Goal: Find specific page/section: Find specific page/section

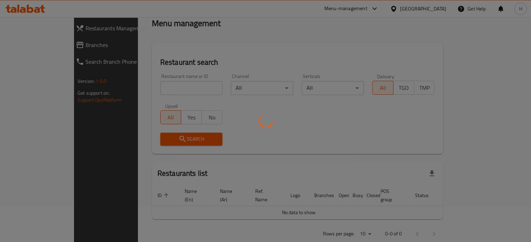
scroll to position [36, 0]
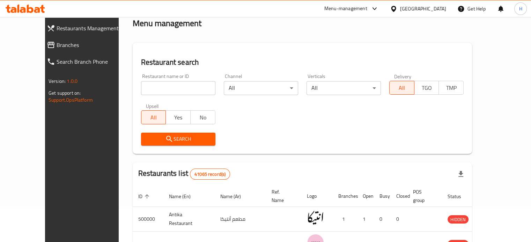
drag, startPoint x: 145, startPoint y: 91, endPoint x: 151, endPoint y: 89, distance: 5.6
click at [145, 91] on input "search" at bounding box center [178, 88] width 74 height 14
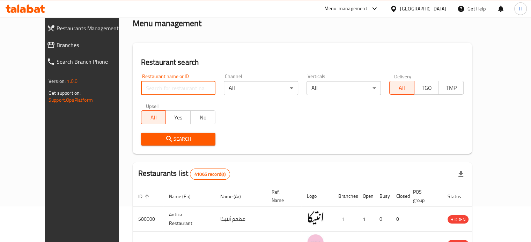
type input "ه"
type input "i Fruit"
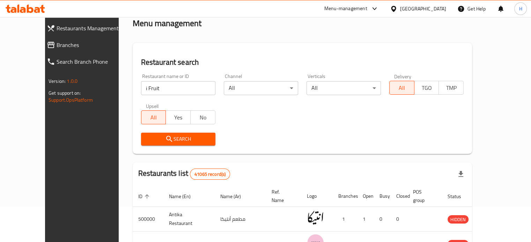
click at [160, 139] on span "Search" at bounding box center [178, 139] width 63 height 9
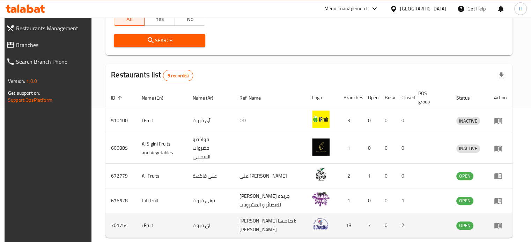
scroll to position [160, 0]
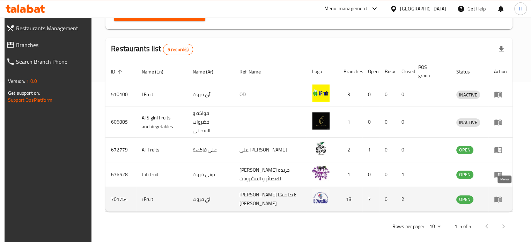
click at [501, 196] on icon "enhanced table" at bounding box center [498, 199] width 8 height 8
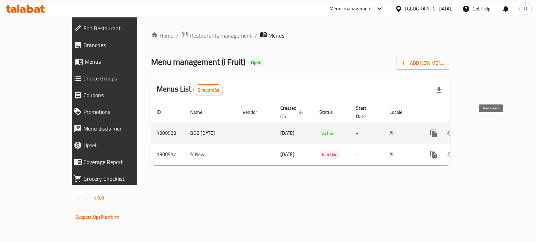
click at [487, 130] on icon "enhanced table" at bounding box center [484, 133] width 6 height 6
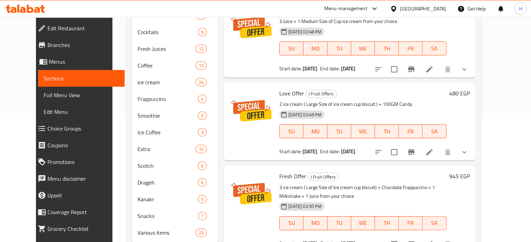
scroll to position [134, 0]
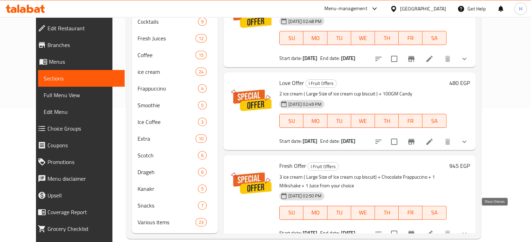
click at [468, 230] on icon "show more" at bounding box center [464, 234] width 8 height 8
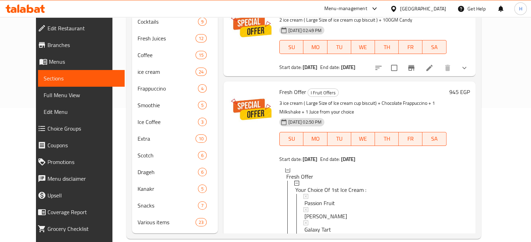
scroll to position [152, 0]
